Goal: Information Seeking & Learning: Understand process/instructions

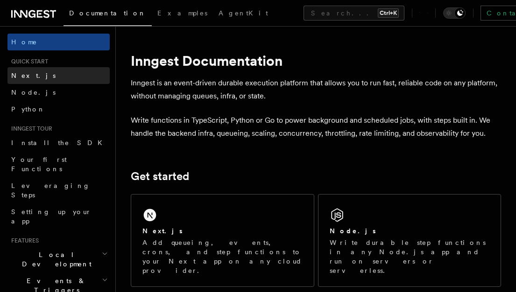
click at [42, 74] on link "Next.js" at bounding box center [58, 75] width 102 height 17
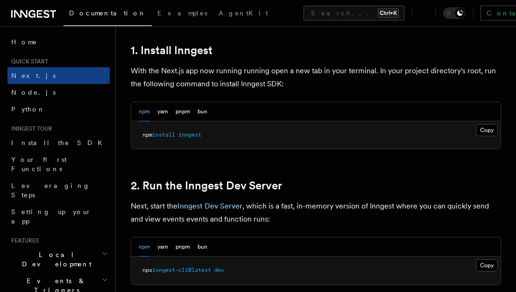
scroll to position [535, 0]
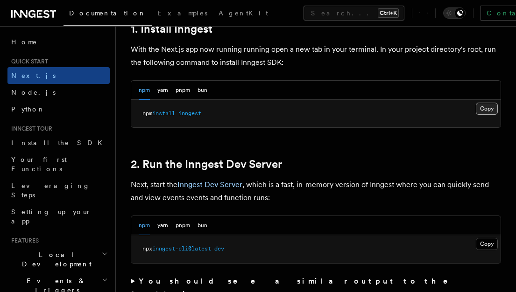
click at [485, 111] on button "Copy Copied" at bounding box center [487, 109] width 22 height 12
click at [478, 122] on pre "npm install inngest" at bounding box center [315, 114] width 369 height 28
click at [485, 245] on button "Copy Copied" at bounding box center [487, 244] width 22 height 12
click at [476, 238] on button "Copy Copied" at bounding box center [487, 244] width 22 height 12
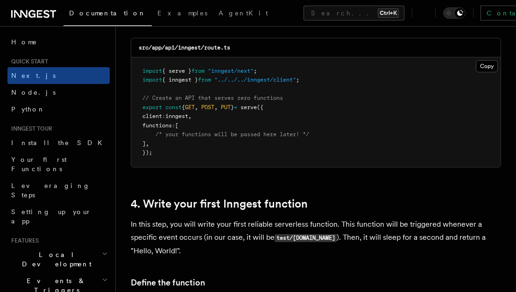
scroll to position [1362, 0]
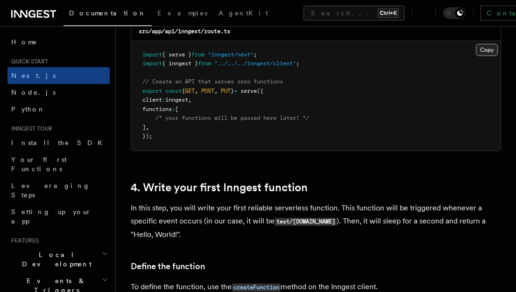
click at [489, 53] on button "Copy Copied" at bounding box center [487, 50] width 22 height 12
click at [485, 51] on button "Copy Copied" at bounding box center [487, 50] width 22 height 12
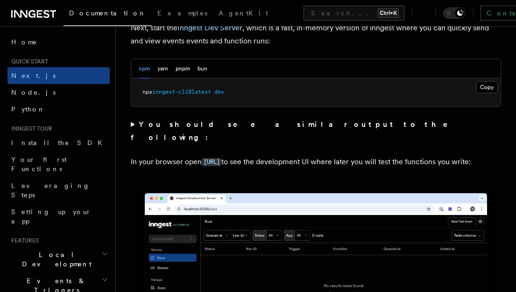
scroll to position [681, 0]
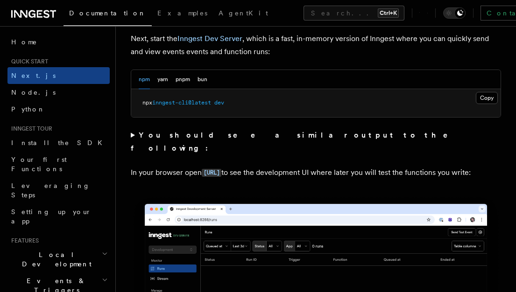
click at [493, 93] on button "Copy Copied" at bounding box center [487, 98] width 22 height 12
click at [480, 99] on button "Copy Copied" at bounding box center [487, 98] width 22 height 12
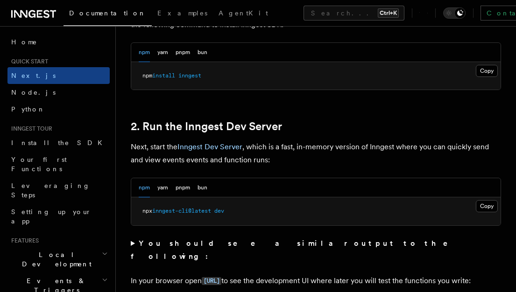
scroll to position [568, 0]
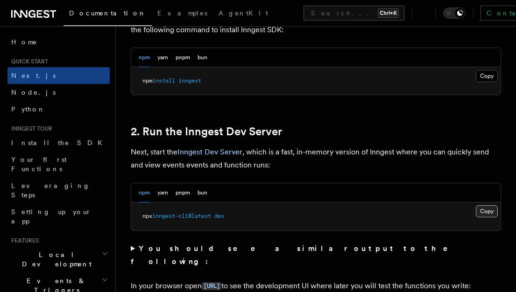
click at [486, 212] on button "Copy Copied" at bounding box center [487, 211] width 22 height 12
